Goal: Task Accomplishment & Management: Manage account settings

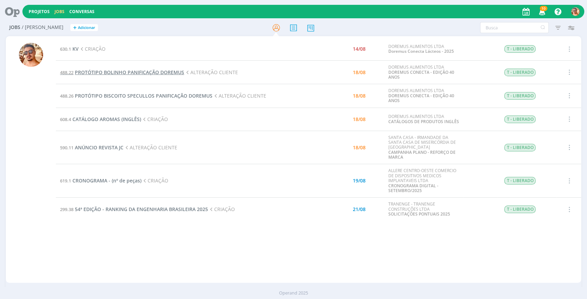
click at [138, 69] on span "PROTÓTIPO BOLINHO PANIFICAÇÃO DOREMUS" at bounding box center [129, 72] width 109 height 7
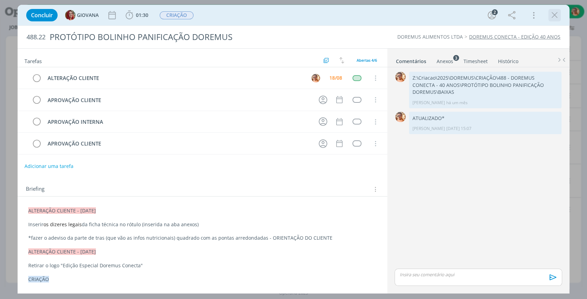
click at [559, 18] on icon "dialog" at bounding box center [555, 15] width 10 height 10
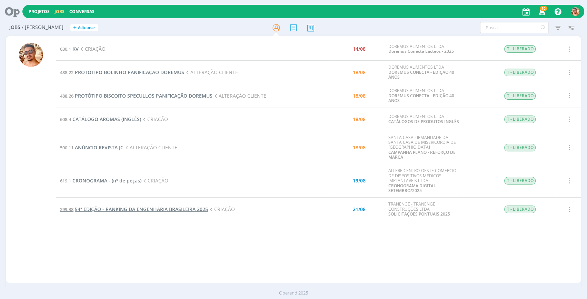
click at [200, 209] on span "54ª EDIÇÃO - RANKING DA ENGENHARIA BRASILEIRA 2025" at bounding box center [141, 209] width 133 height 7
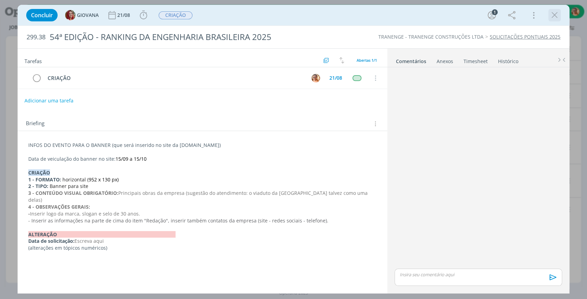
click at [554, 14] on icon "dialog" at bounding box center [555, 15] width 10 height 10
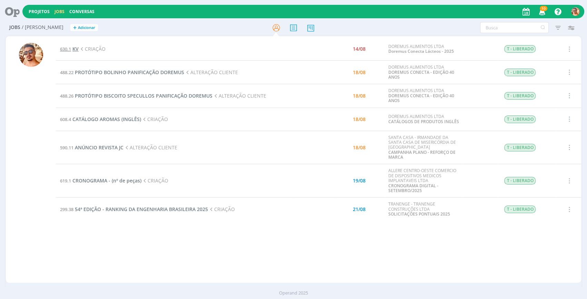
click at [73, 51] on span "KV" at bounding box center [75, 49] width 6 height 7
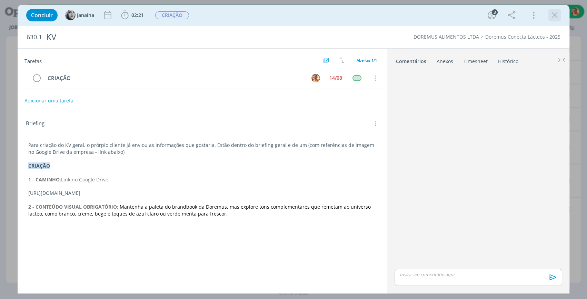
click at [553, 14] on icon "dialog" at bounding box center [555, 15] width 10 height 10
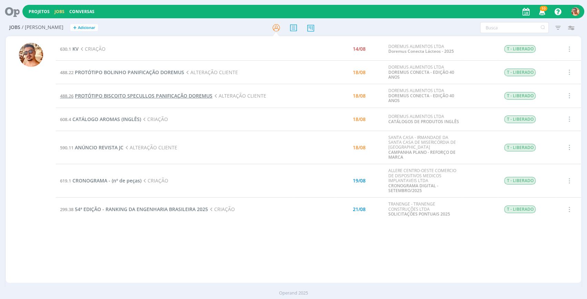
click at [179, 97] on span "PROTÓTIPO BISCOITO SPECULLOS PANIFICAÇÃO DOREMUS" at bounding box center [144, 95] width 138 height 7
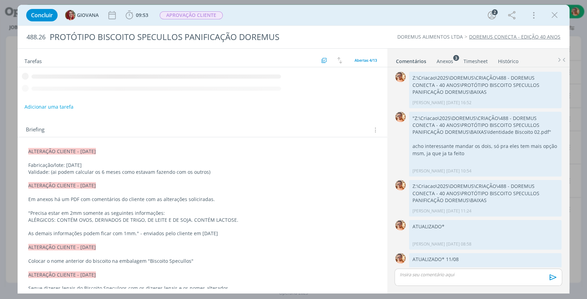
scroll to position [120, 0]
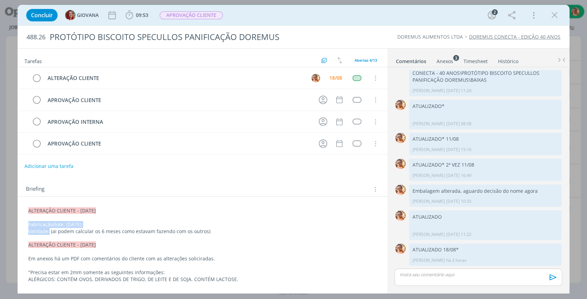
drag, startPoint x: 28, startPoint y: 223, endPoint x: 48, endPoint y: 231, distance: 22.2
copy div "Fabricação/lote: 13/08/2025 Validade:"
click at [470, 273] on p "dialog" at bounding box center [478, 274] width 157 height 6
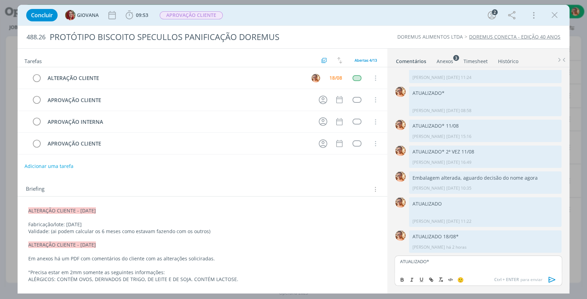
click at [550, 275] on icon "dialog" at bounding box center [552, 280] width 10 height 10
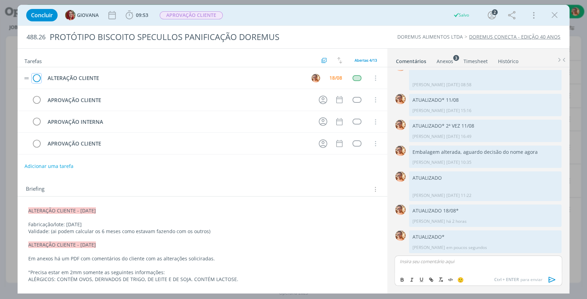
click at [37, 76] on icon "dialog" at bounding box center [37, 78] width 10 height 10
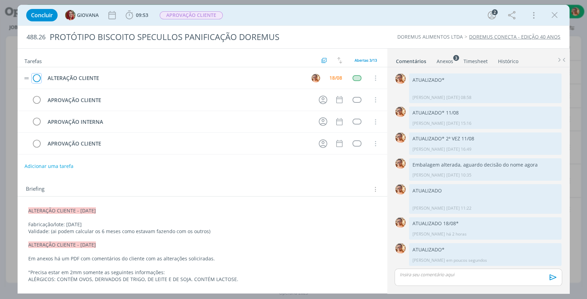
scroll to position [146, 0]
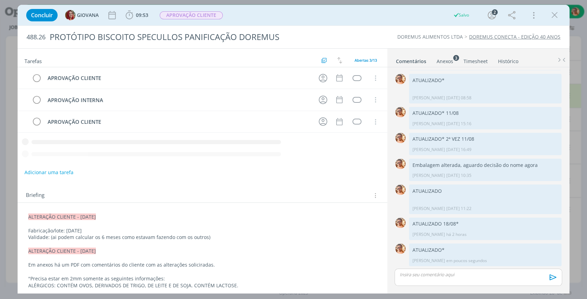
click at [554, 14] on icon "dialog" at bounding box center [555, 15] width 10 height 10
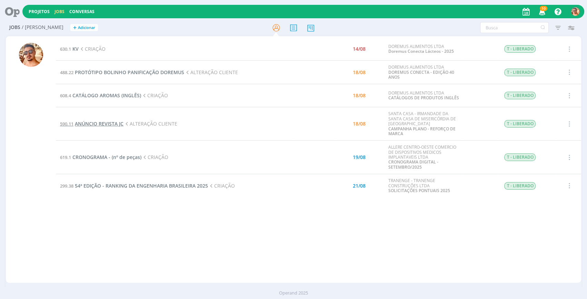
click at [119, 124] on span "ANÚNCIO REVISTA JC" at bounding box center [99, 123] width 49 height 7
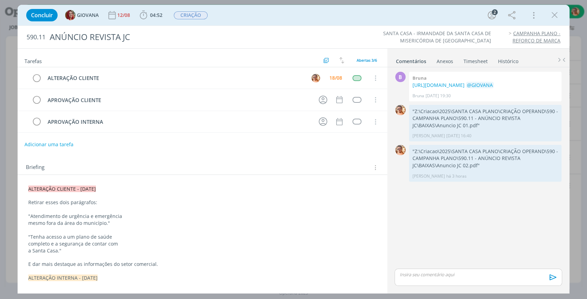
scroll to position [31, 0]
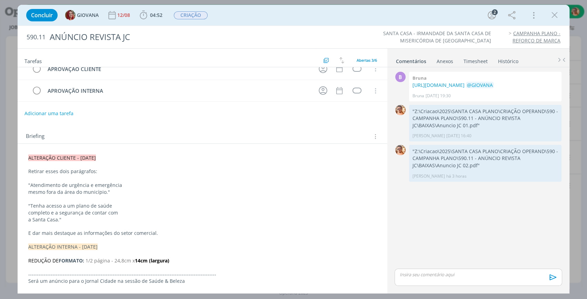
drag, startPoint x: 555, startPoint y: 12, endPoint x: 241, endPoint y: 117, distance: 330.7
click at [555, 12] on icon "dialog" at bounding box center [555, 15] width 10 height 10
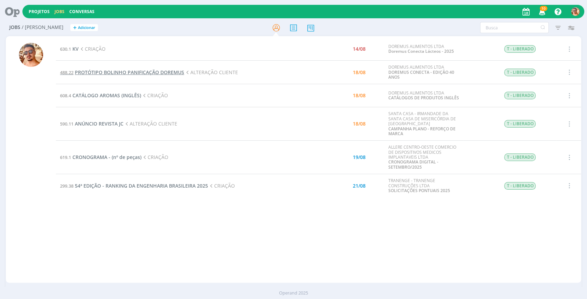
click at [121, 72] on span "PROTÓTIPO BOLINHO PANIFICAÇÃO DOREMUS" at bounding box center [129, 72] width 109 height 7
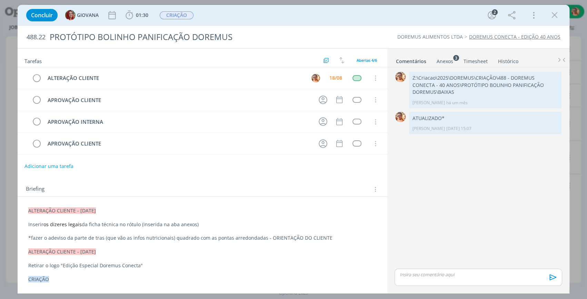
click at [450, 58] on div "Anexos 3" at bounding box center [445, 61] width 17 height 7
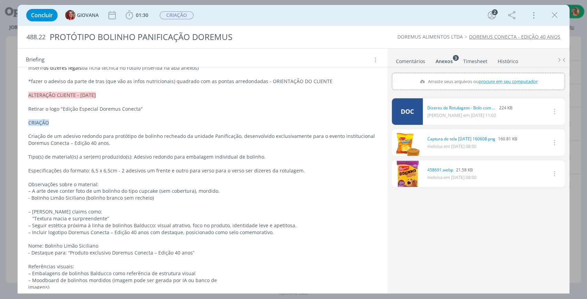
scroll to position [177, 0]
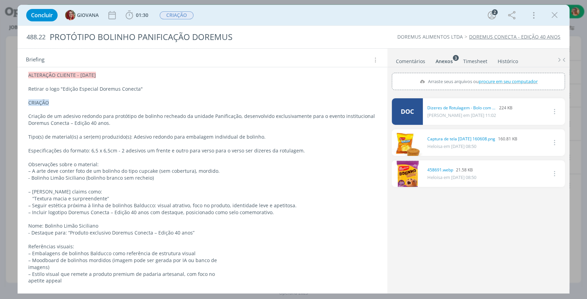
drag, startPoint x: 551, startPoint y: 14, endPoint x: 110, endPoint y: 102, distance: 449.6
click at [551, 14] on icon "dialog" at bounding box center [555, 15] width 10 height 10
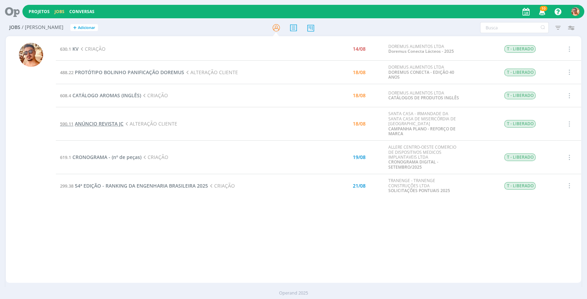
click at [105, 125] on span "ANÚNCIO REVISTA JC" at bounding box center [99, 123] width 49 height 7
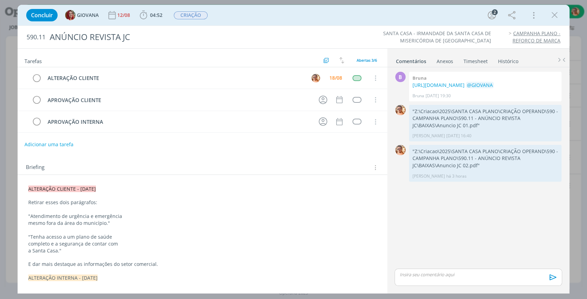
scroll to position [31, 0]
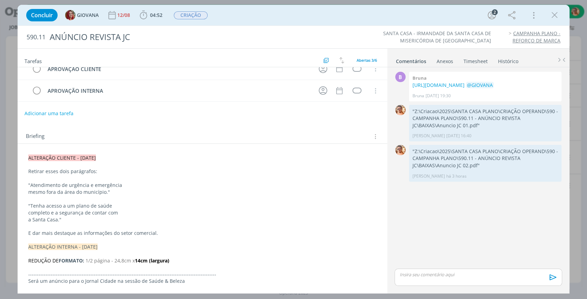
click at [481, 277] on p "dialog" at bounding box center [478, 274] width 157 height 6
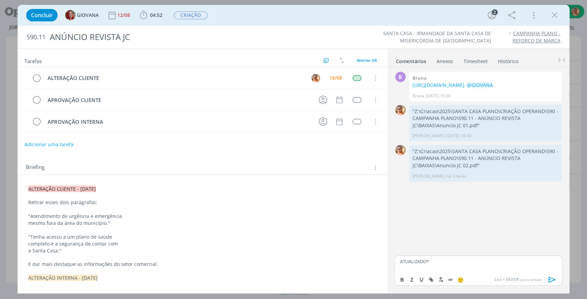
click at [555, 279] on icon "dialog" at bounding box center [552, 280] width 10 height 10
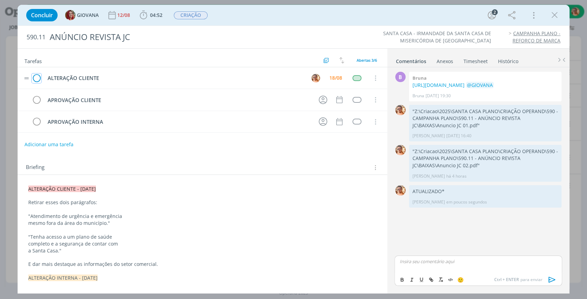
click at [40, 76] on icon "dialog" at bounding box center [37, 78] width 10 height 10
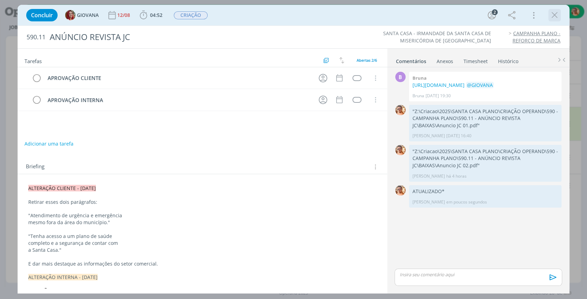
click at [557, 12] on icon "dialog" at bounding box center [555, 15] width 10 height 10
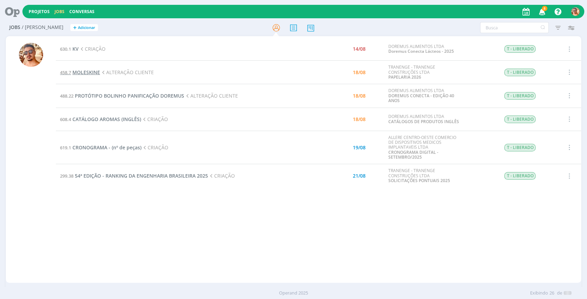
click at [90, 72] on span "MOLESKINE" at bounding box center [86, 72] width 28 height 7
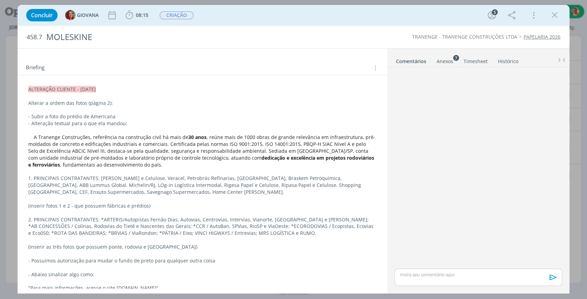
scroll to position [143, 0]
click at [439, 63] on div "Anexos 7" at bounding box center [445, 61] width 17 height 7
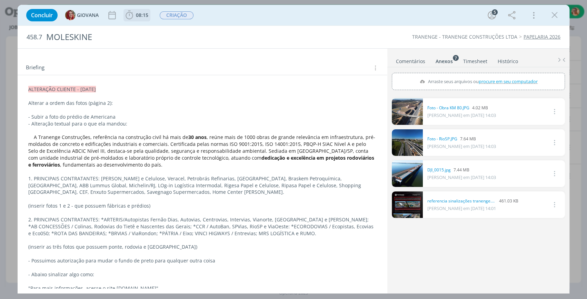
click at [148, 14] on span "08:15" at bounding box center [142, 15] width 12 height 7
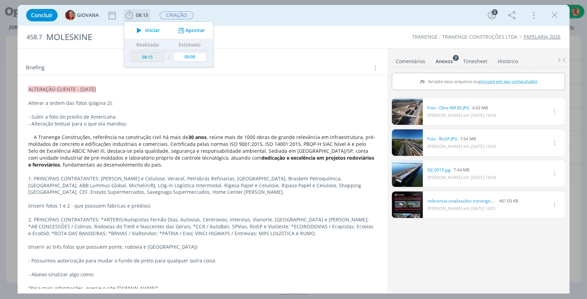
click at [147, 28] on span "Iniciar" at bounding box center [152, 30] width 14 height 5
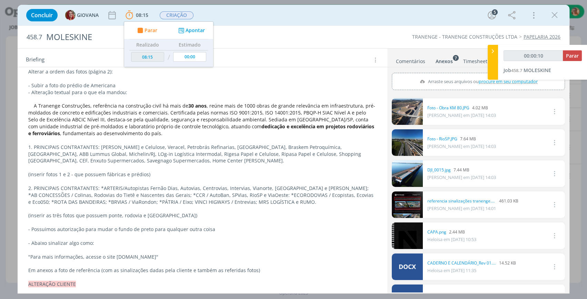
scroll to position [112, 0]
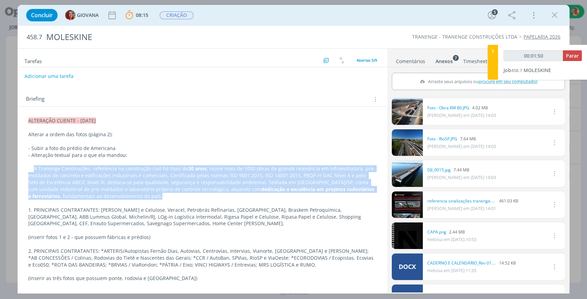
drag, startPoint x: 33, startPoint y: 168, endPoint x: 114, endPoint y: 197, distance: 86.2
click at [114, 197] on p "A Tranenge Construções, referência na construção civil há mais de 30 anos , reú…" at bounding box center [202, 182] width 348 height 34
copy p "A Tranenge Construções, referência na construção civil há mais de 30 anos , reú…"
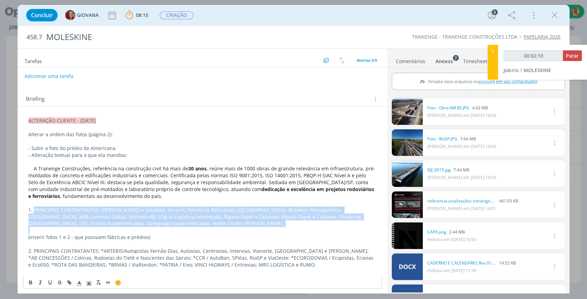
drag, startPoint x: 34, startPoint y: 207, endPoint x: 233, endPoint y: 231, distance: 200.4
copy p "PRINCIPAIS CONTRATANTES: Suzano Papel e Celulose, Veracel, Petrobrás Refinarias…"
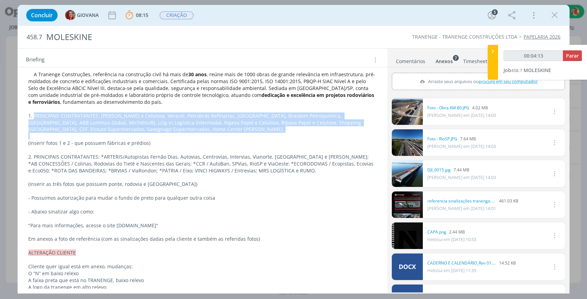
scroll to position [143, 0]
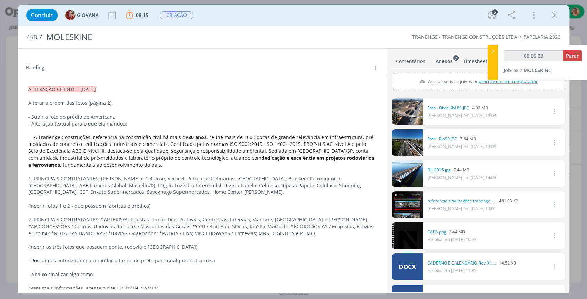
click at [405, 44] on div "458.7 MOLESKINE TRANENGE - TRANENGE CONSTRUÇÕES LTDA PAPELARIA 2026" at bounding box center [294, 37] width 552 height 22
type input "00:05:24"
click at [493, 50] on icon at bounding box center [493, 51] width 7 height 7
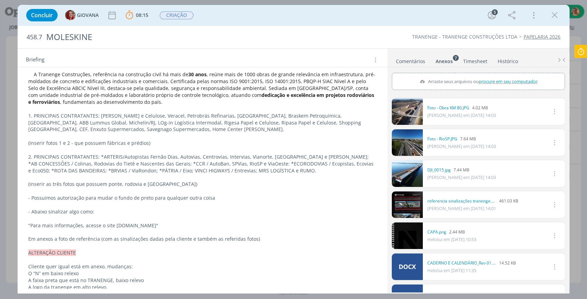
scroll to position [237, 0]
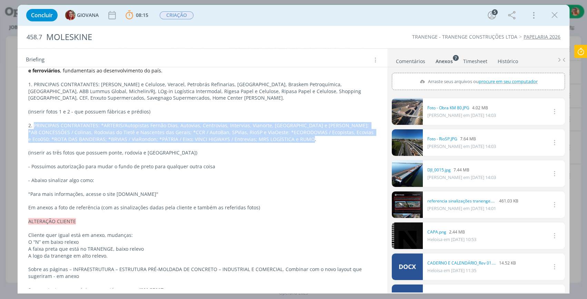
drag, startPoint x: 34, startPoint y: 122, endPoint x: 307, endPoint y: 138, distance: 273.0
click at [307, 138] on p "2. PRINCIPAIS CONTRATANTES: *ARTERIS/Autopistas Fernão Dias, Autovias, Centrovi…" at bounding box center [202, 132] width 348 height 21
copy p "PRINCIPAIS CONTRATANTES: *ARTERIS/Autopistas Fernão Dias, Autovias, Centrovias,…"
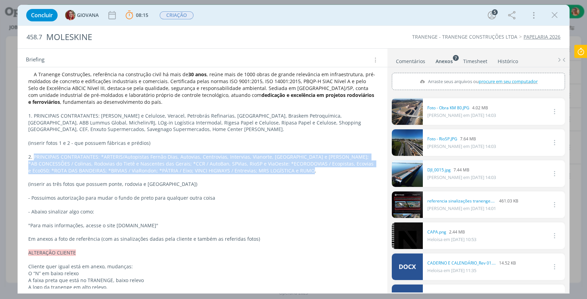
scroll to position [269, 0]
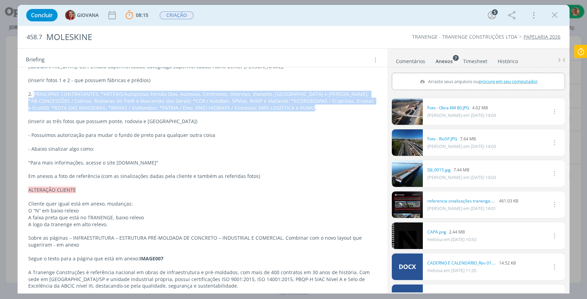
drag, startPoint x: 164, startPoint y: 161, endPoint x: 31, endPoint y: 163, distance: 132.8
click at [31, 163] on p ""Para mais informações, acesse o site www.tranenge.com.br"" at bounding box center [202, 162] width 348 height 7
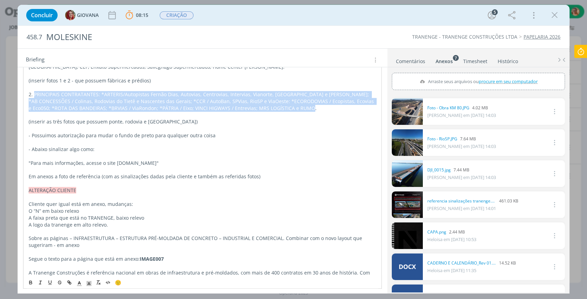
copy p "Para mais informações, acesse o site www.tranenge.com.br"
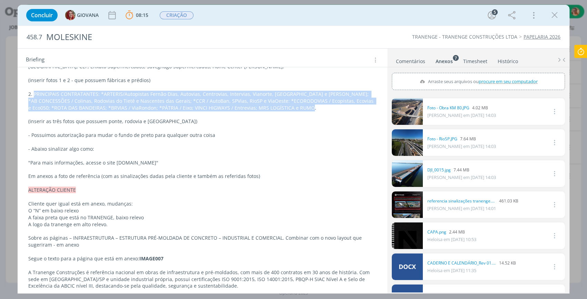
click at [113, 159] on p ""Para mais informações, acesse o site www.tranenge.com.br"" at bounding box center [202, 162] width 348 height 7
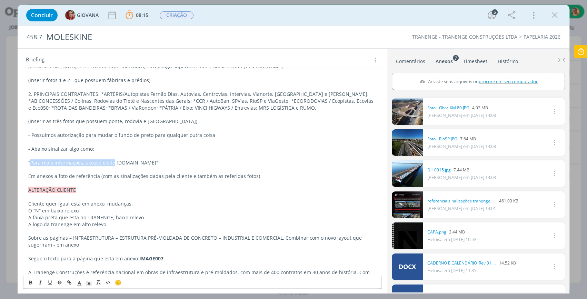
drag, startPoint x: 112, startPoint y: 162, endPoint x: 31, endPoint y: 160, distance: 80.7
click at [31, 160] on p ""Para mais informações, acesse o site www.tranenge.com.br"" at bounding box center [202, 162] width 348 height 7
copy p "Para mais informações, acesse o site"
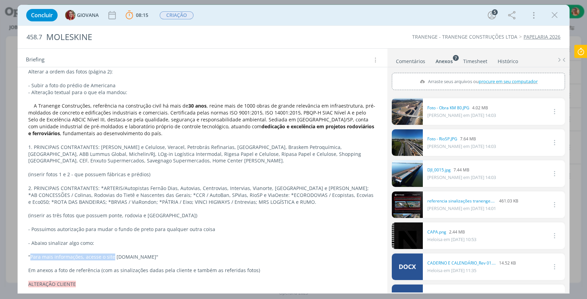
scroll to position [143, 0]
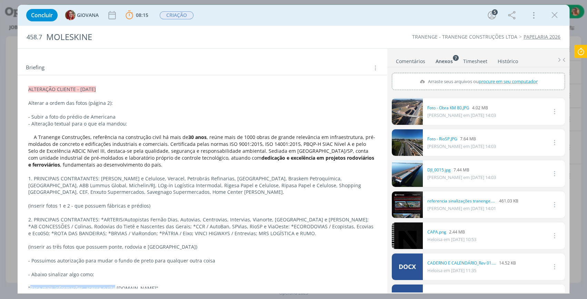
click at [402, 62] on link "Comentários" at bounding box center [411, 60] width 30 height 10
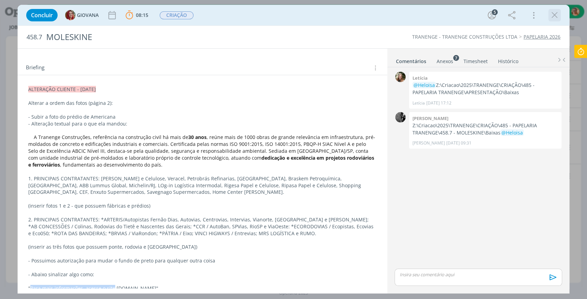
click at [553, 19] on icon "dialog" at bounding box center [555, 15] width 10 height 10
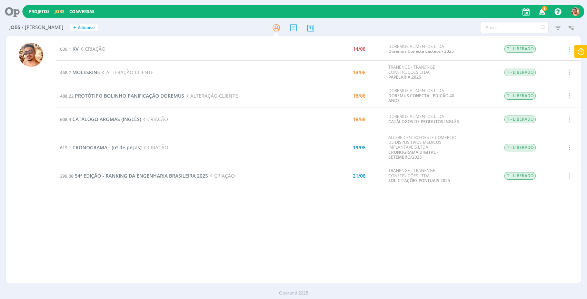
click at [121, 98] on span "PROTÓTIPO BOLINHO PANIFICAÇÃO DOREMUS" at bounding box center [129, 95] width 109 height 7
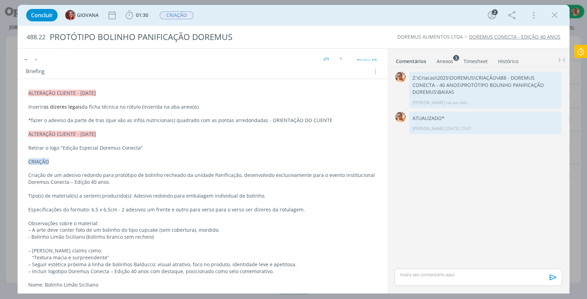
scroll to position [177, 0]
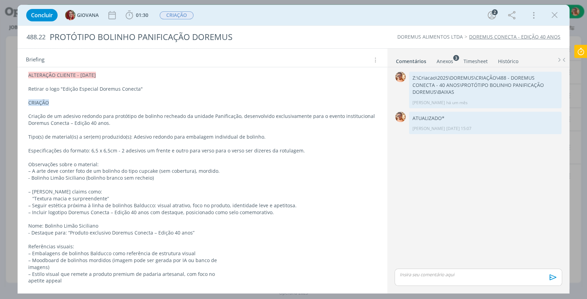
click at [450, 67] on div "0 Z:\Criacao\2025\DOREMUS\CRIAÇÃO\488 - DOREMUS CONECTA - 40 ANOS\PROTÓTIPO BOL…" at bounding box center [478, 179] width 173 height 225
click at [445, 58] on div "Anexos 3" at bounding box center [445, 61] width 17 height 7
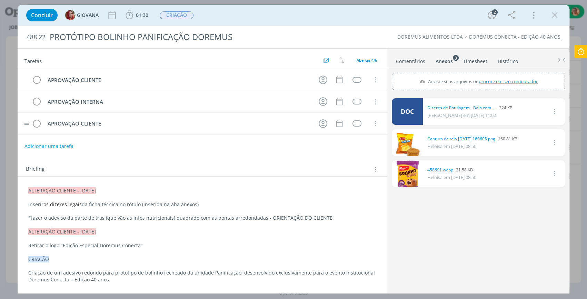
scroll to position [0, 0]
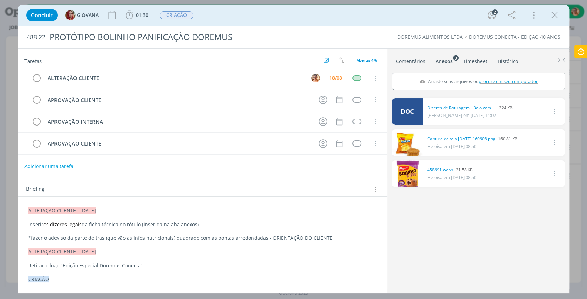
click at [576, 51] on icon at bounding box center [581, 51] width 12 height 13
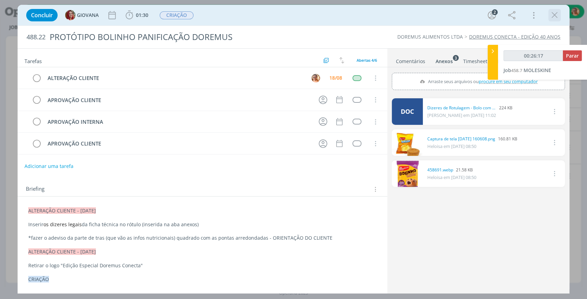
click at [555, 16] on icon "dialog" at bounding box center [555, 15] width 10 height 10
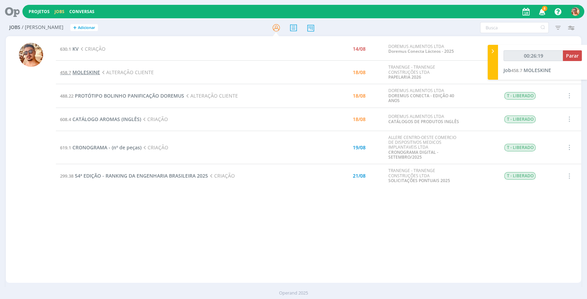
click at [92, 74] on span "MOLESKINE" at bounding box center [86, 72] width 28 height 7
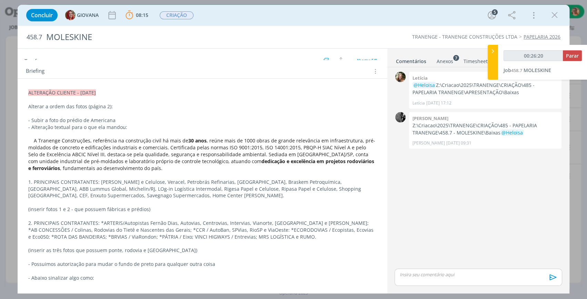
scroll to position [171, 0]
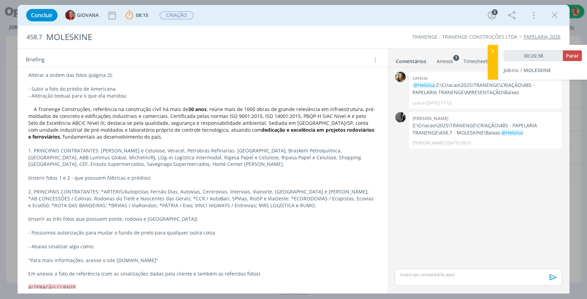
type input "00:26:39"
click at [434, 271] on p "dialog" at bounding box center [478, 274] width 157 height 6
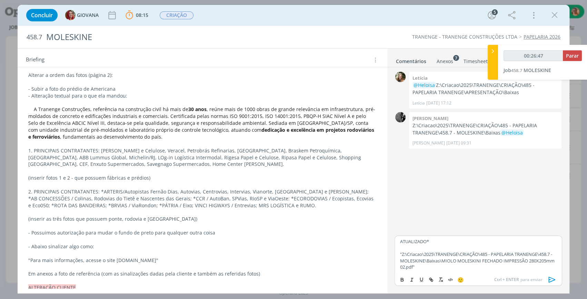
click at [549, 279] on icon "dialog" at bounding box center [552, 280] width 7 height 6
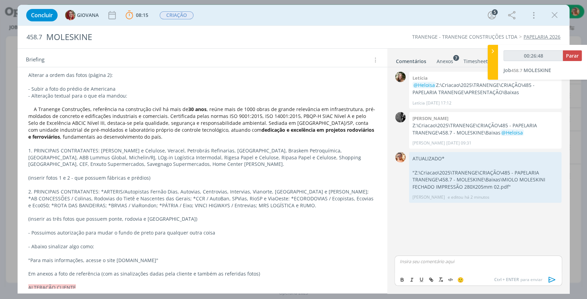
type input "00:26:49"
click at [566, 54] on span "Parar" at bounding box center [572, 55] width 13 height 7
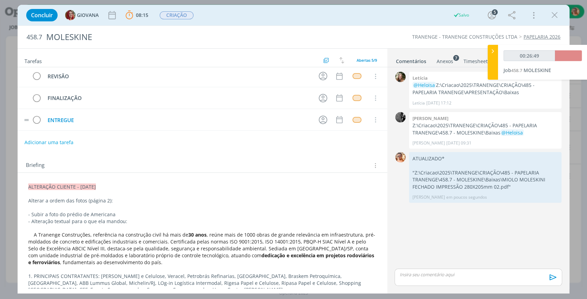
scroll to position [0, 0]
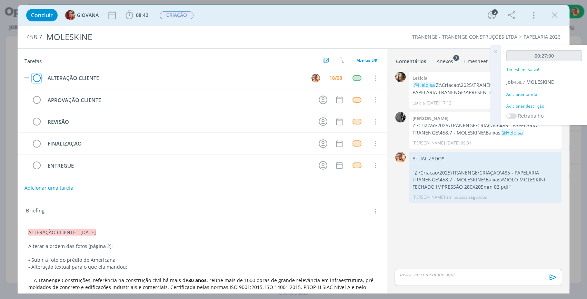
click at [40, 80] on icon "dialog" at bounding box center [37, 78] width 10 height 10
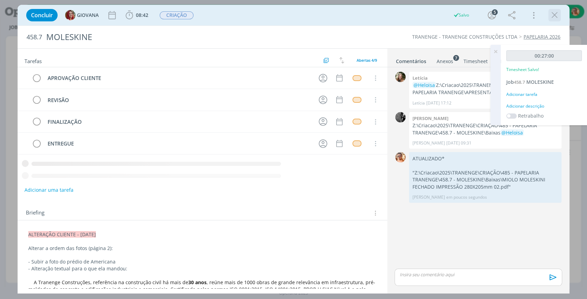
click at [556, 13] on icon "dialog" at bounding box center [555, 15] width 10 height 10
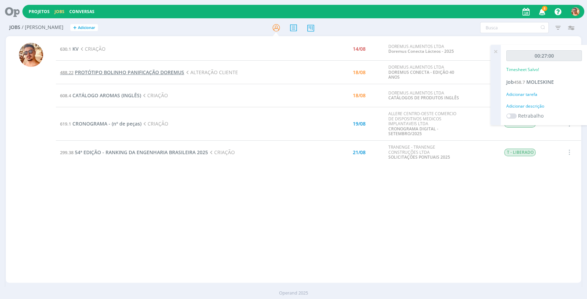
click at [128, 72] on span "PROTÓTIPO BOLINHO PANIFICAÇÃO DOREMUS" at bounding box center [129, 72] width 109 height 7
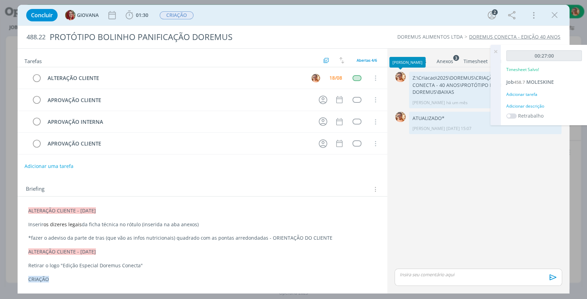
click at [442, 62] on div "Anexos 3" at bounding box center [445, 61] width 17 height 7
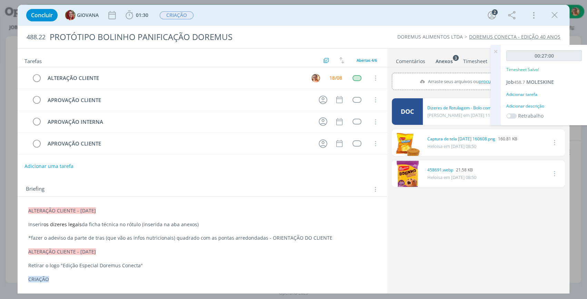
click at [496, 50] on icon at bounding box center [496, 51] width 12 height 13
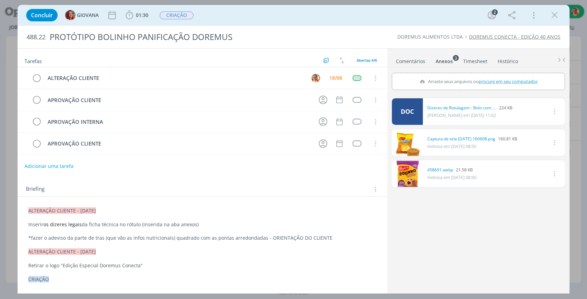
click at [413, 62] on link "Comentários" at bounding box center [411, 60] width 30 height 10
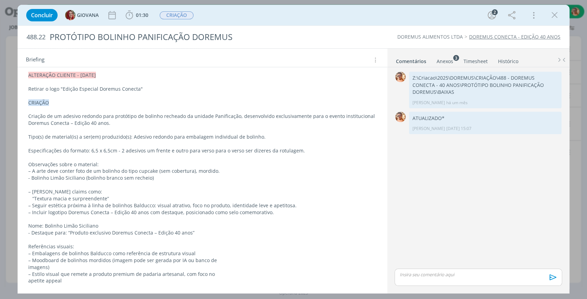
scroll to position [145, 0]
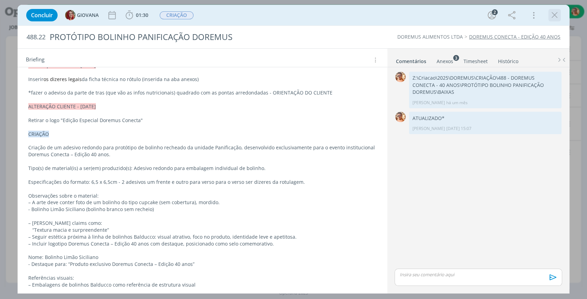
click at [552, 12] on icon "dialog" at bounding box center [555, 15] width 10 height 10
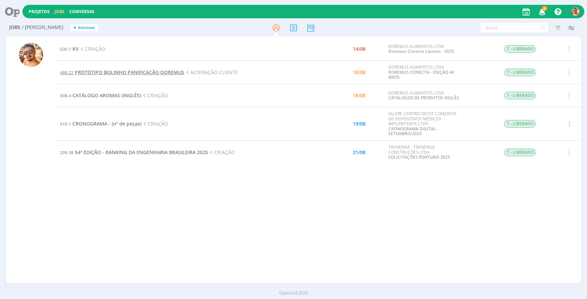
click at [145, 70] on span "PROTÓTIPO BOLINHO PANIFICAÇÃO DOREMUS" at bounding box center [129, 72] width 109 height 7
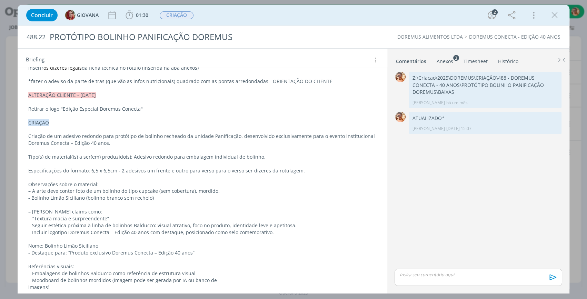
scroll to position [177, 0]
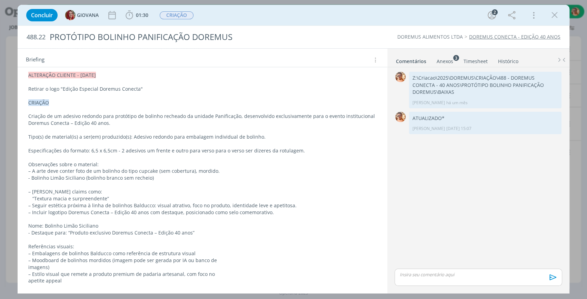
drag, startPoint x: 555, startPoint y: 18, endPoint x: 317, endPoint y: 80, distance: 245.6
click at [555, 18] on icon "dialog" at bounding box center [555, 15] width 10 height 10
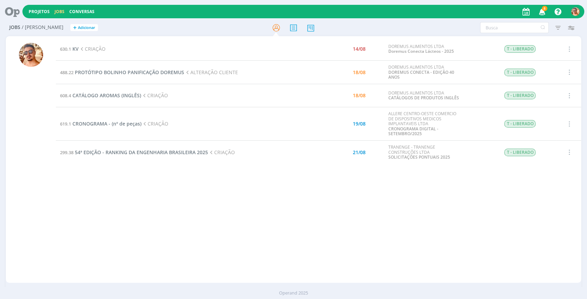
click at [108, 223] on div "630.1 KV CRIAÇÃO 14/08 DOREMUS ALIMENTOS LTDA Doremus Conecta Lácteos - 2025 T …" at bounding box center [318, 160] width 525 height 244
click at [128, 74] on span "PROTÓTIPO BOLINHO PANIFICAÇÃO DOREMUS" at bounding box center [129, 72] width 109 height 7
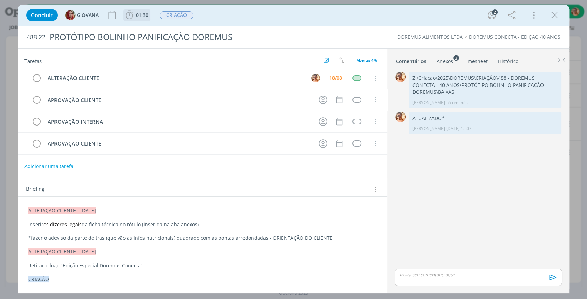
click at [132, 13] on icon "dialog" at bounding box center [129, 15] width 7 height 9
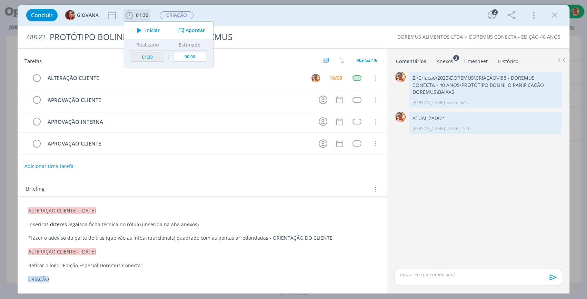
click at [145, 31] on span "Iniciar" at bounding box center [152, 30] width 14 height 5
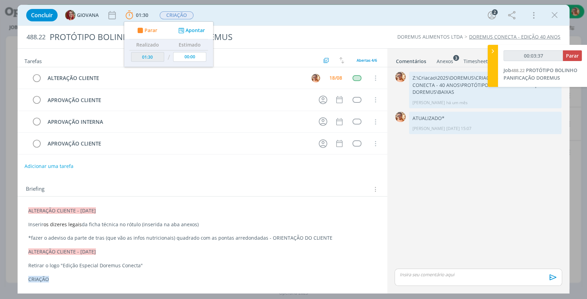
click at [442, 59] on div "Anexos 3" at bounding box center [445, 61] width 17 height 7
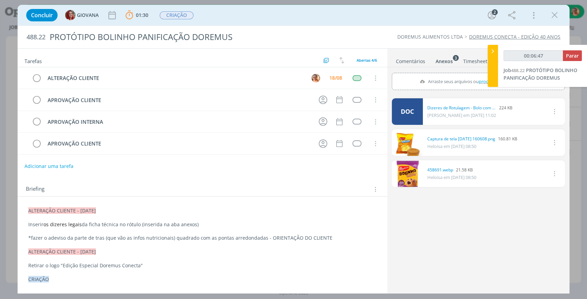
scroll to position [125, 0]
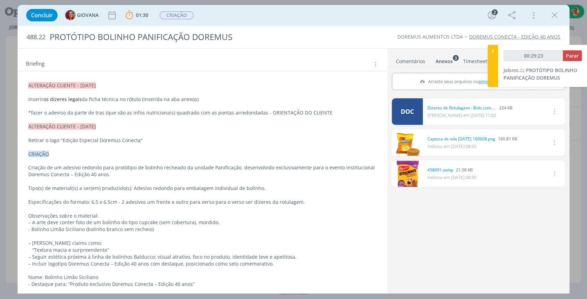
type input "00:29:24"
click at [570, 54] on span "Parar" at bounding box center [572, 55] width 13 height 7
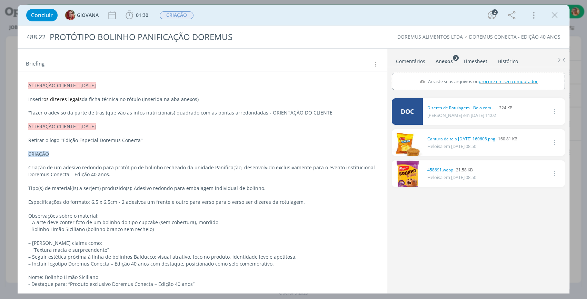
scroll to position [0, 0]
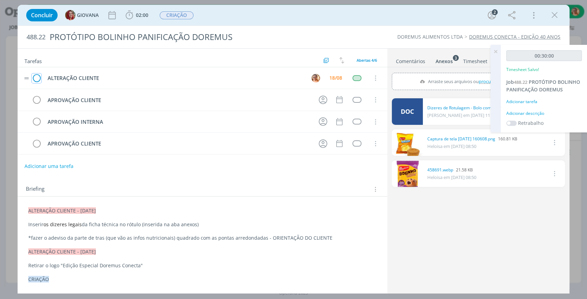
click at [38, 76] on icon "dialog" at bounding box center [37, 78] width 10 height 10
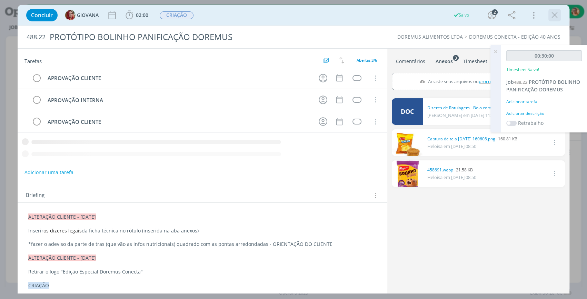
click at [556, 17] on icon "dialog" at bounding box center [555, 15] width 10 height 10
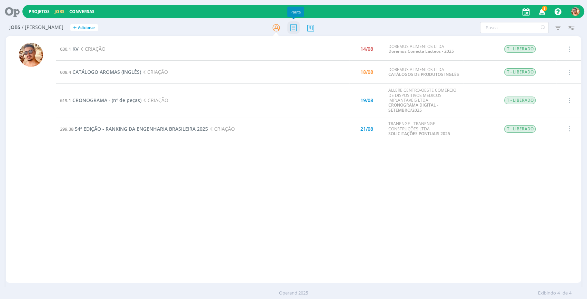
click at [294, 29] on icon at bounding box center [293, 27] width 12 height 13
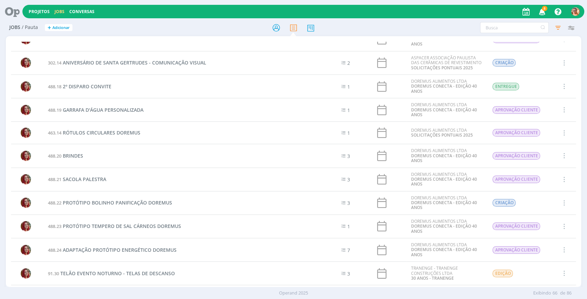
scroll to position [1115, 0]
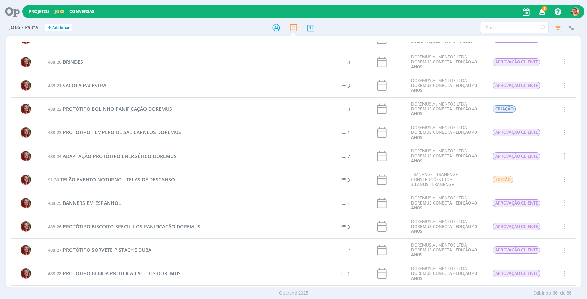
click at [151, 106] on span "PROTÓTIPO BOLINHO PANIFICAÇÃO DOREMUS" at bounding box center [117, 109] width 109 height 7
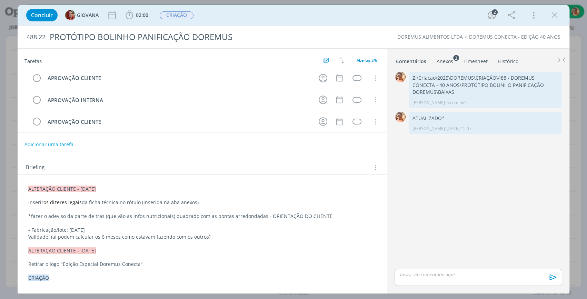
drag, startPoint x: 69, startPoint y: 228, endPoint x: 93, endPoint y: 229, distance: 24.2
click at [93, 229] on p "- Fabricação/lote: 20/08/2025" at bounding box center [202, 230] width 348 height 7
copy p "20/08/2025"
click at [555, 15] on icon "dialog" at bounding box center [555, 15] width 10 height 10
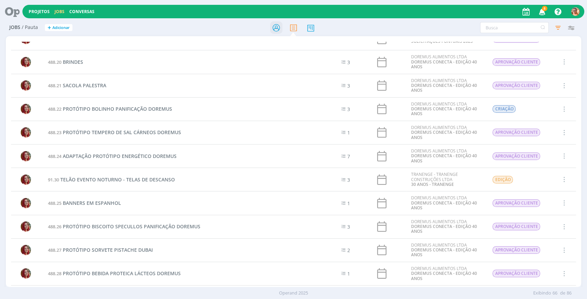
click at [279, 29] on icon at bounding box center [276, 27] width 12 height 13
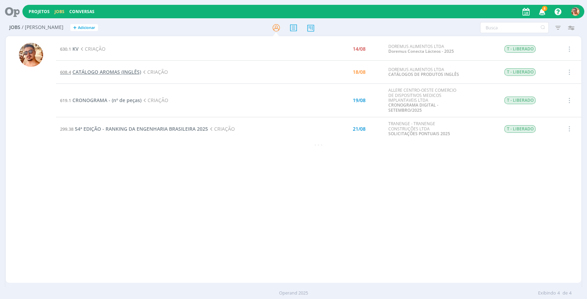
click at [138, 73] on span "CATÁLOGO AROMAS (INGLÊS)" at bounding box center [106, 72] width 69 height 7
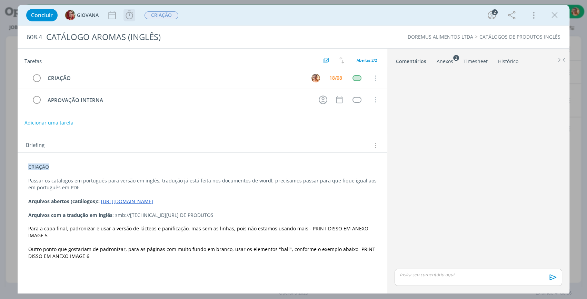
click at [123, 15] on span "Iniciar Apontar Data * 18/08/2025 Horas * 00:00 Tarefa Selecione a tarefa Descr…" at bounding box center [129, 15] width 12 height 12
click at [130, 17] on icon "dialog" at bounding box center [129, 15] width 10 height 10
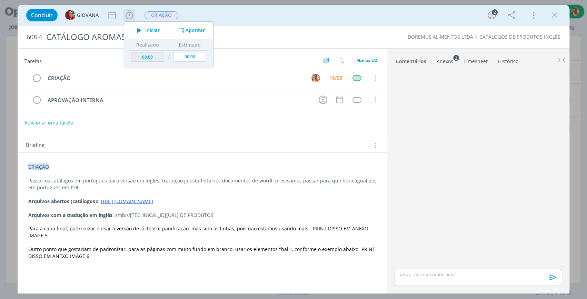
click at [153, 30] on span "Iniciar" at bounding box center [152, 30] width 14 height 5
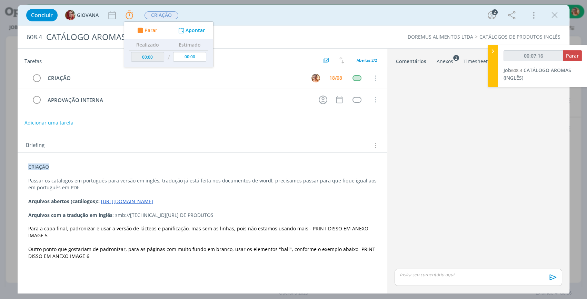
click at [235, 11] on div "Concluir GIOVANA Parar Apontar Data * 18/08/2025 Horas * 00:00 Tarefa Selecione…" at bounding box center [294, 15] width 542 height 17
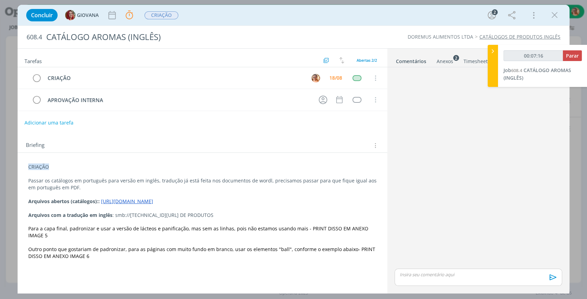
type input "00:07:17"
click at [494, 50] on icon at bounding box center [493, 51] width 7 height 7
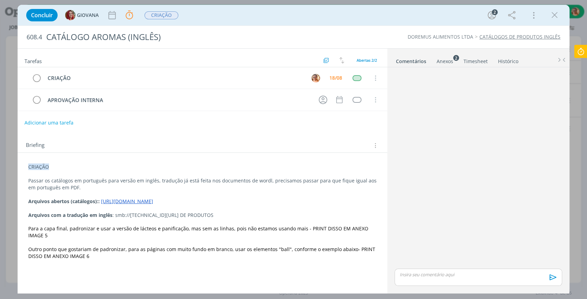
click at [443, 58] on div "Anexos 2" at bounding box center [445, 61] width 17 height 7
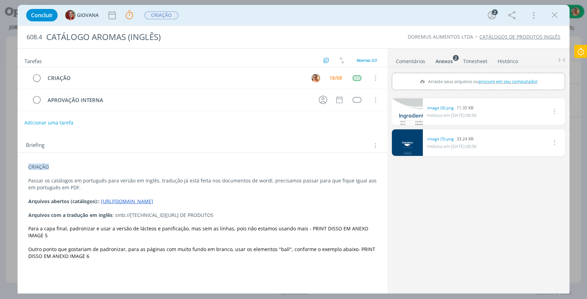
click at [409, 61] on link "Comentários" at bounding box center [411, 60] width 30 height 10
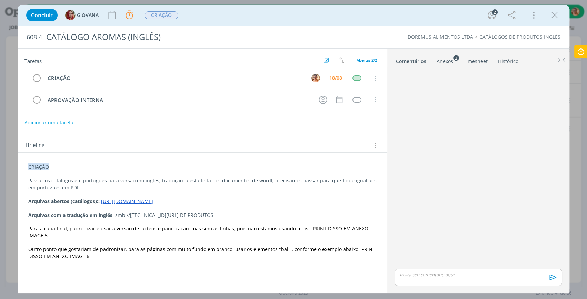
click at [202, 12] on div "Concluir GIOVANA Parar Apontar Data * 18/08/2025 Horas * 00:00 Tarefa Selecione…" at bounding box center [294, 15] width 542 height 17
click at [445, 57] on link "Anexos 2" at bounding box center [444, 60] width 17 height 10
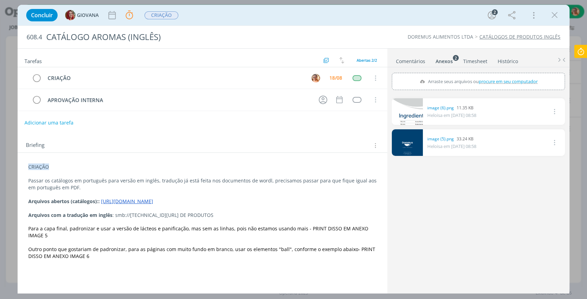
click at [405, 63] on link "Comentários" at bounding box center [411, 60] width 30 height 10
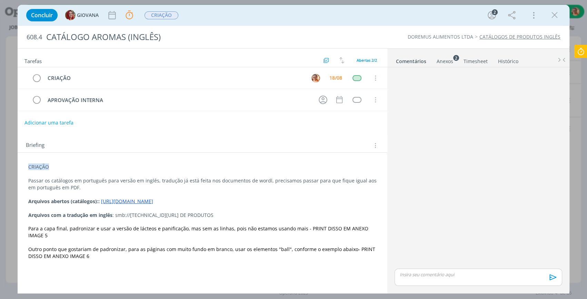
click at [444, 60] on div "Anexos 2" at bounding box center [445, 61] width 17 height 7
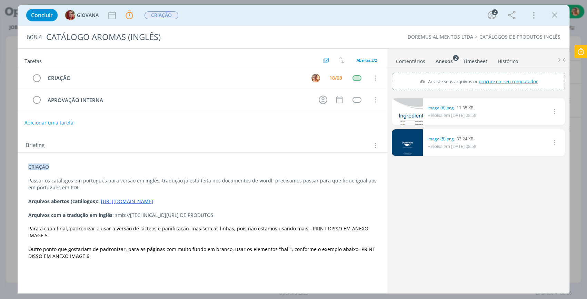
click at [418, 62] on link "Comentários" at bounding box center [411, 60] width 30 height 10
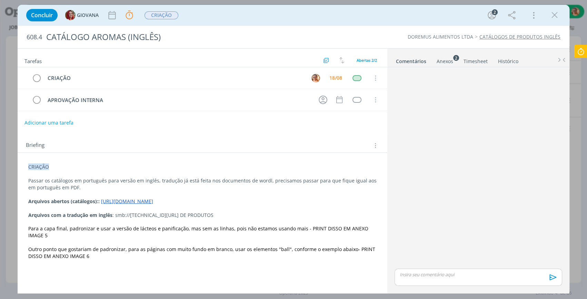
click at [136, 21] on div "Concluir GIOVANA Parar Apontar Data * 18/08/2025 Horas * 00:00 Tarefa Selecione…" at bounding box center [294, 15] width 542 height 17
click at [131, 17] on icon "dialog" at bounding box center [129, 15] width 10 height 10
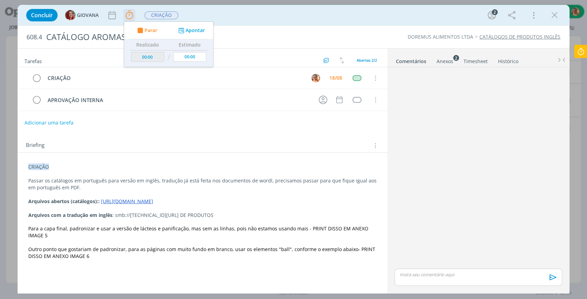
click at [153, 31] on span "Parar" at bounding box center [151, 30] width 13 height 5
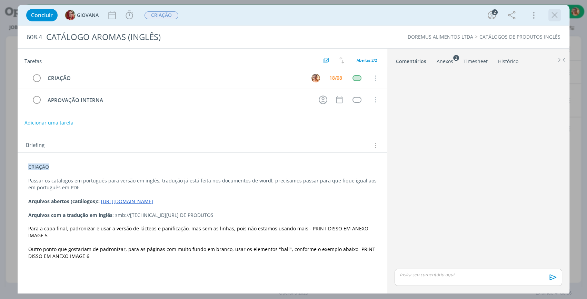
click at [559, 13] on icon "dialog" at bounding box center [555, 15] width 10 height 10
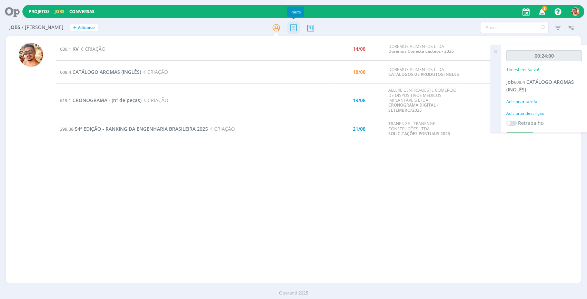
click at [288, 28] on icon at bounding box center [293, 27] width 12 height 13
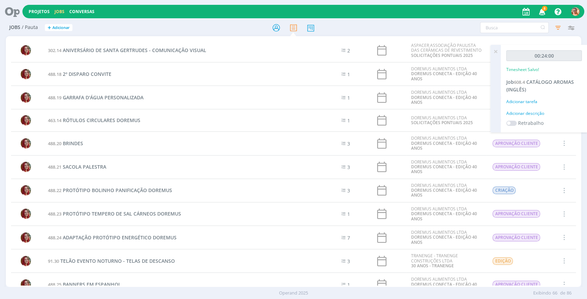
scroll to position [1002, 0]
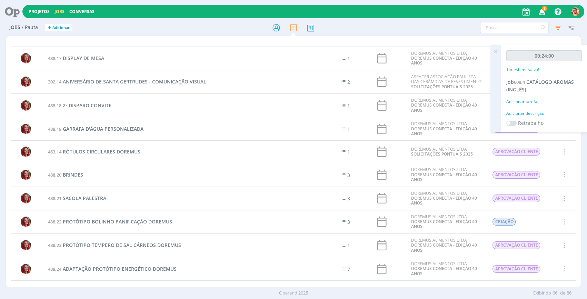
click at [154, 221] on span "PROTÓTIPO BOLINHO PANIFICAÇÃO DOREMUS" at bounding box center [117, 221] width 109 height 7
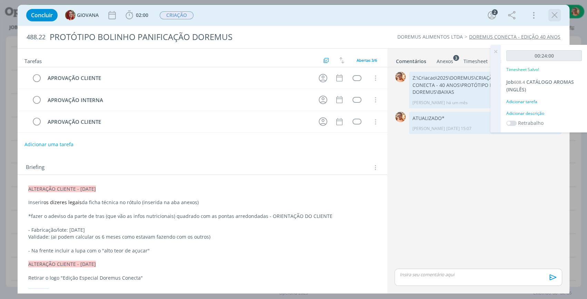
click at [554, 13] on icon "dialog" at bounding box center [555, 15] width 10 height 10
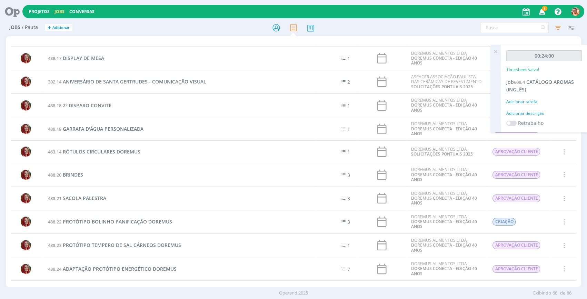
click at [158, 224] on td "488.22 PROTÓTIPO BOLINHO PANIFICAÇÃO DOREMUS" at bounding box center [180, 221] width 272 height 23
click at [156, 218] on span "PROTÓTIPO BOLINHO PANIFICAÇÃO DOREMUS" at bounding box center [117, 221] width 109 height 7
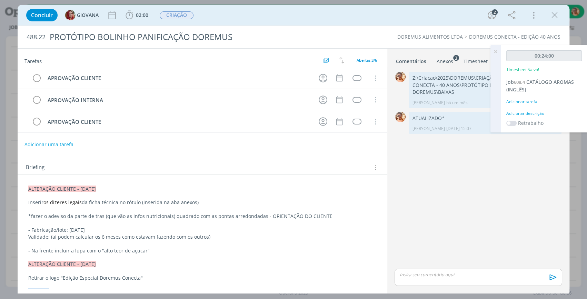
drag, startPoint x: 552, startPoint y: 13, endPoint x: 262, endPoint y: 43, distance: 292.0
click at [553, 13] on icon "dialog" at bounding box center [555, 15] width 10 height 10
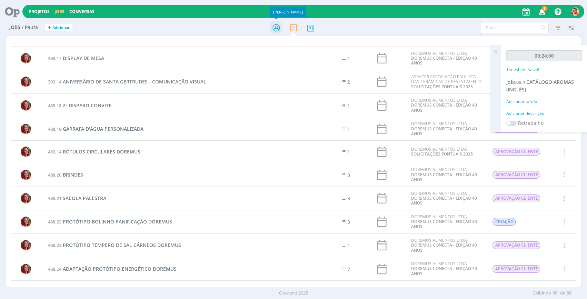
click at [277, 28] on icon at bounding box center [276, 27] width 12 height 13
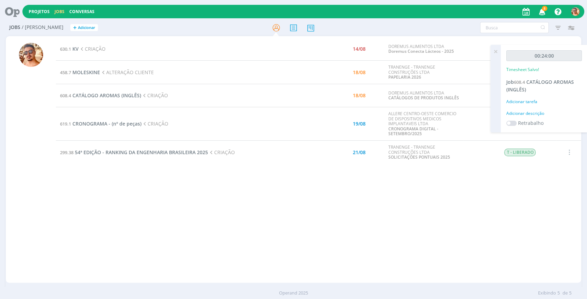
click at [494, 51] on icon at bounding box center [496, 51] width 12 height 13
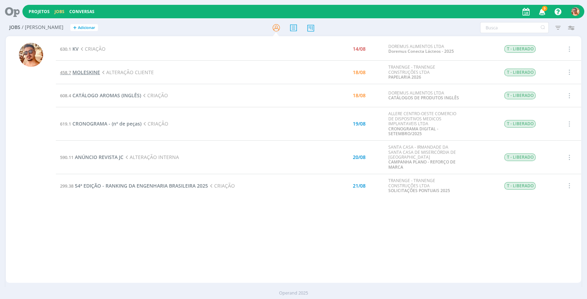
click at [91, 72] on span "MOLESKINE" at bounding box center [86, 72] width 28 height 7
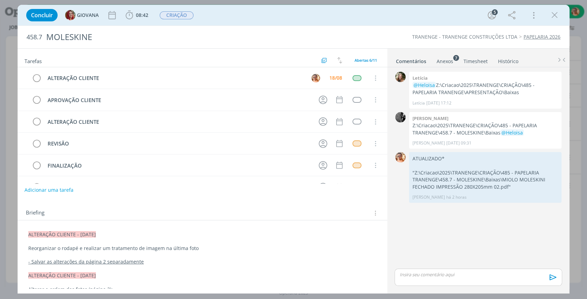
click at [460, 277] on p "dialog" at bounding box center [478, 274] width 157 height 6
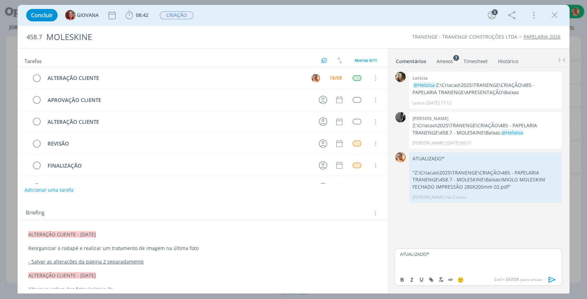
click at [452, 262] on p "dialog" at bounding box center [478, 261] width 157 height 6
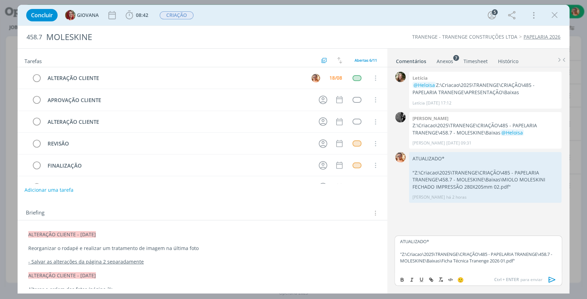
click at [555, 279] on icon "dialog" at bounding box center [552, 280] width 10 height 10
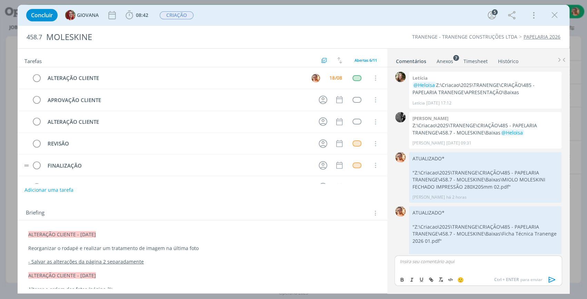
scroll to position [11, 0]
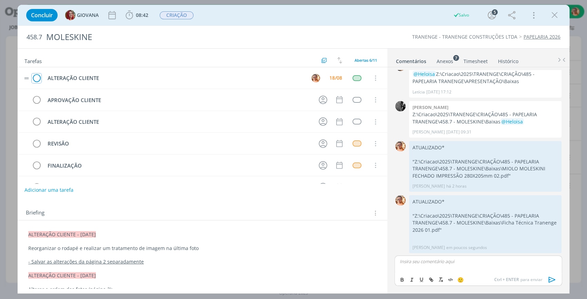
click at [37, 77] on icon "dialog" at bounding box center [37, 78] width 10 height 10
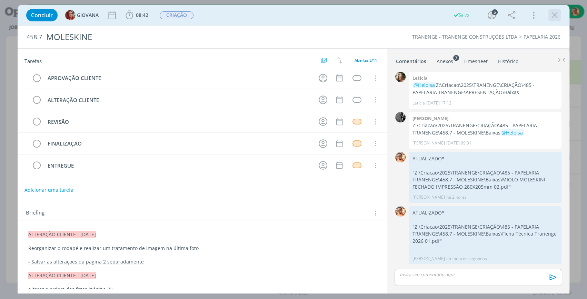
drag, startPoint x: 553, startPoint y: 14, endPoint x: 508, endPoint y: 37, distance: 50.6
click at [553, 14] on icon "dialog" at bounding box center [555, 15] width 10 height 10
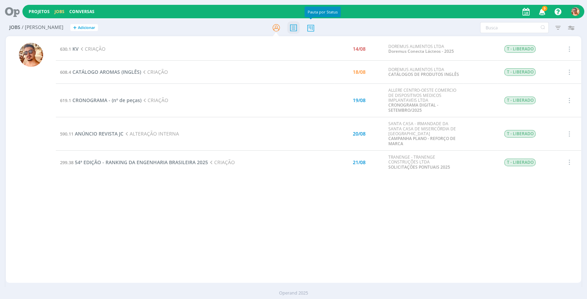
click at [297, 27] on icon at bounding box center [293, 27] width 12 height 13
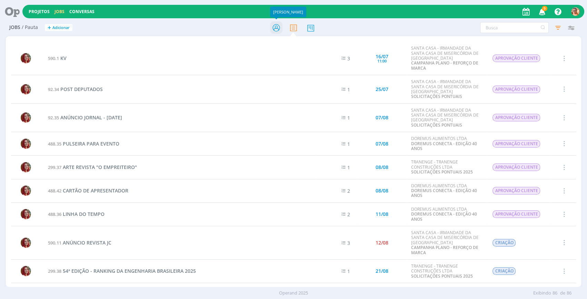
click at [274, 28] on icon at bounding box center [276, 27] width 12 height 13
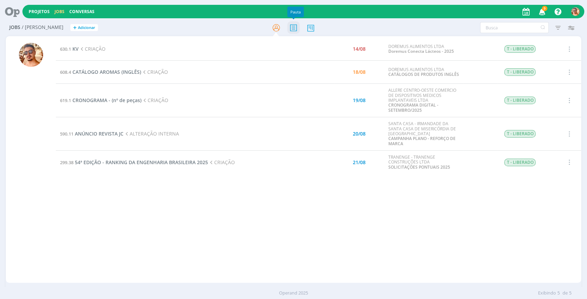
click at [296, 32] on icon at bounding box center [293, 27] width 12 height 13
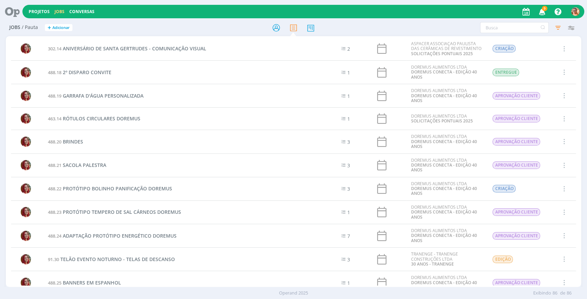
scroll to position [1129, 0]
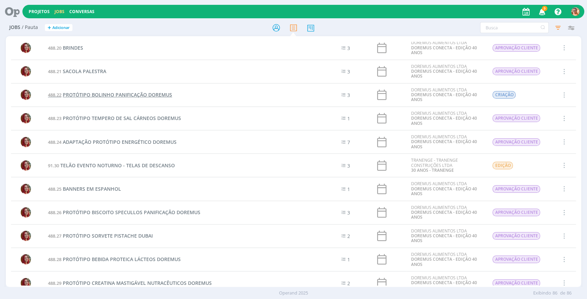
click at [157, 92] on span "PROTÓTIPO BOLINHO PANIFICAÇÃO DOREMUS" at bounding box center [117, 94] width 109 height 7
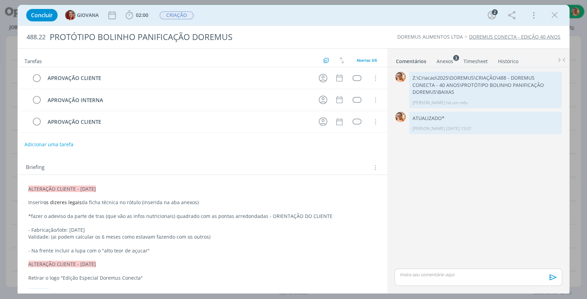
click at [445, 59] on div "Anexos 3" at bounding box center [445, 61] width 17 height 7
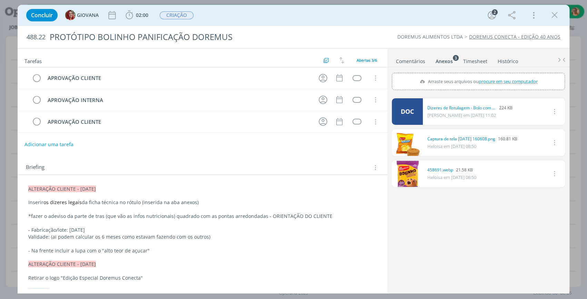
click at [410, 60] on link "Comentários" at bounding box center [411, 60] width 30 height 10
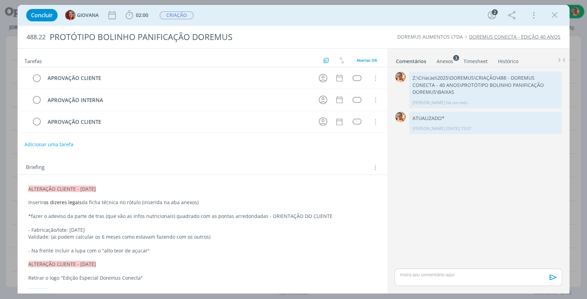
click at [448, 281] on div "dialog" at bounding box center [479, 277] width 168 height 17
click at [552, 280] on icon "dialog" at bounding box center [552, 280] width 10 height 10
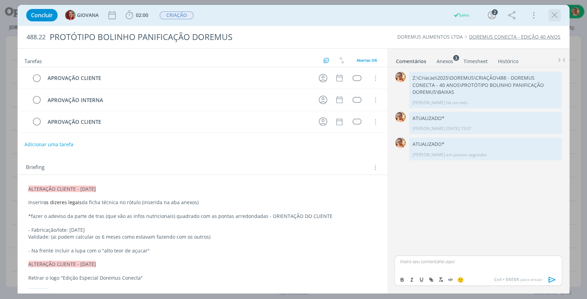
click at [553, 15] on icon "dialog" at bounding box center [555, 15] width 10 height 10
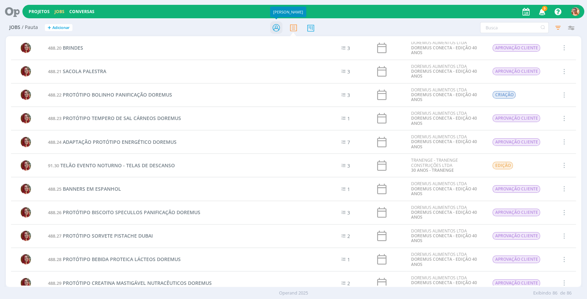
click at [277, 23] on icon at bounding box center [276, 27] width 12 height 13
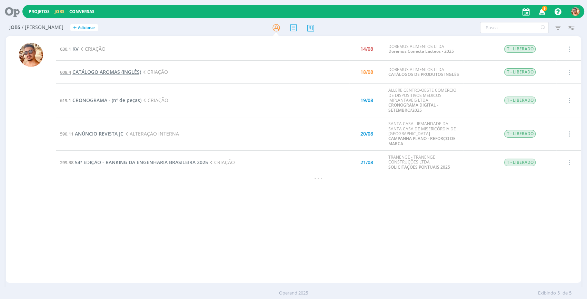
click at [139, 72] on span "CATÁLOGO AROMAS (INGLÊS)" at bounding box center [106, 72] width 69 height 7
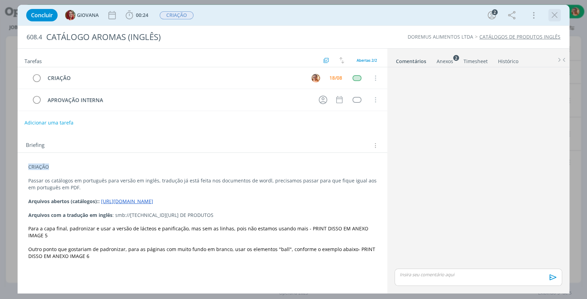
click at [558, 16] on icon "dialog" at bounding box center [555, 15] width 10 height 10
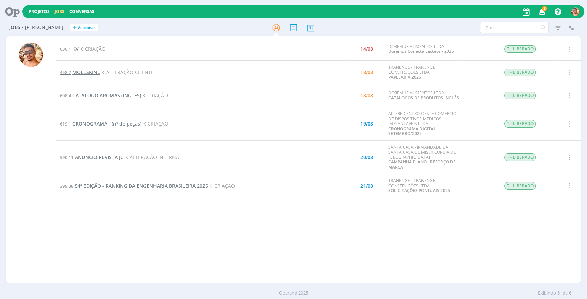
click at [87, 69] on span "MOLESKINE" at bounding box center [86, 72] width 28 height 7
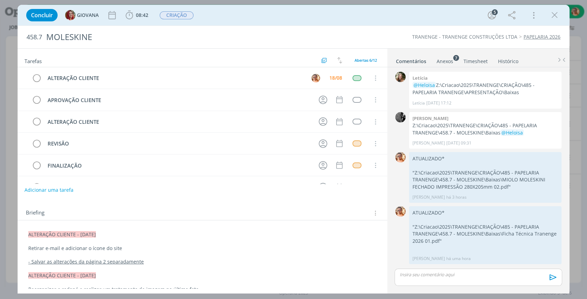
scroll to position [62, 0]
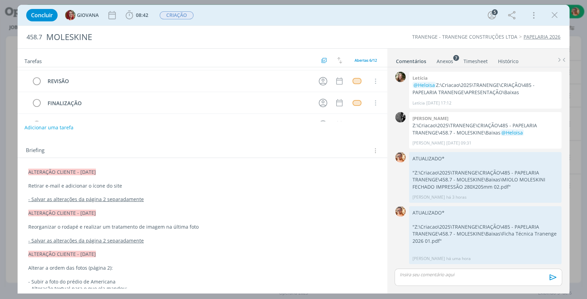
click at [435, 273] on p "dialog" at bounding box center [478, 274] width 157 height 6
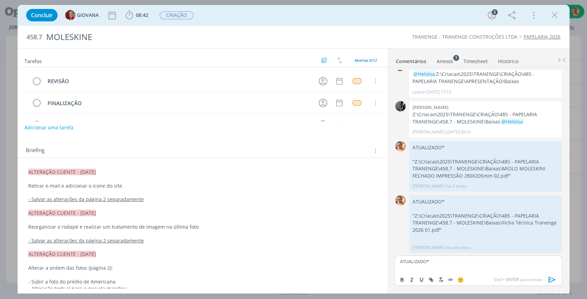
click at [552, 279] on icon "dialog" at bounding box center [552, 280] width 10 height 10
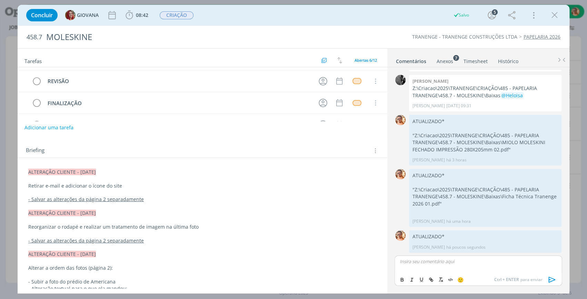
scroll to position [0, 0]
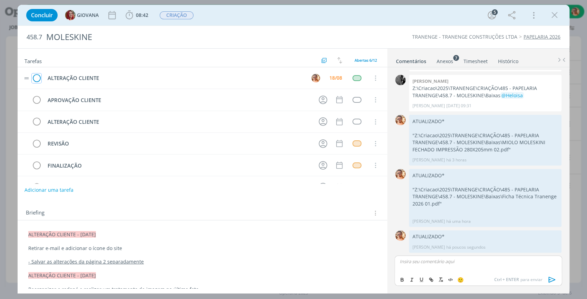
click at [37, 77] on icon "dialog" at bounding box center [37, 78] width 10 height 10
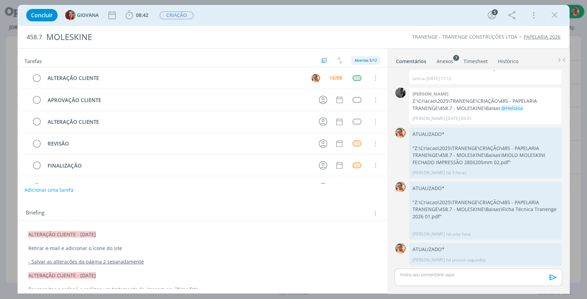
scroll to position [24, 0]
click at [548, 15] on div "Concluir GIOVANA 08:42 Iniciar Apontar Data * 18/08/2025 Horas * 00:00 Tarefa S…" at bounding box center [294, 15] width 542 height 17
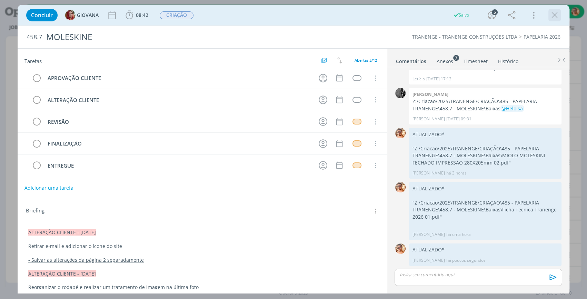
click at [552, 13] on icon "dialog" at bounding box center [555, 15] width 10 height 10
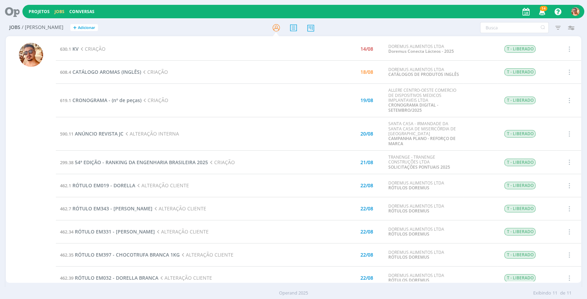
scroll to position [38, 0]
click at [293, 28] on icon at bounding box center [293, 27] width 12 height 13
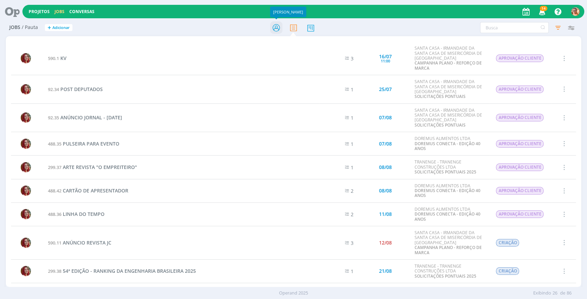
click at [277, 31] on icon at bounding box center [276, 27] width 12 height 13
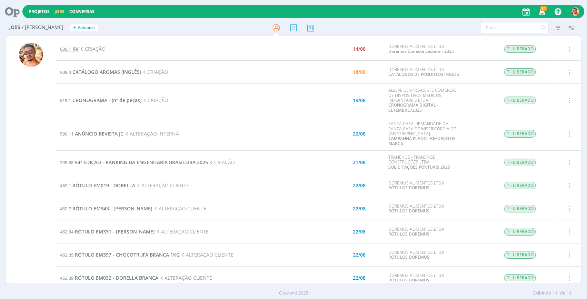
click at [77, 50] on span "KV" at bounding box center [75, 49] width 6 height 7
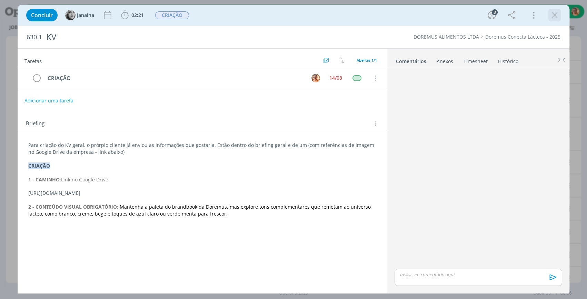
click at [552, 16] on icon "dialog" at bounding box center [555, 15] width 10 height 10
